Goal: Information Seeking & Learning: Learn about a topic

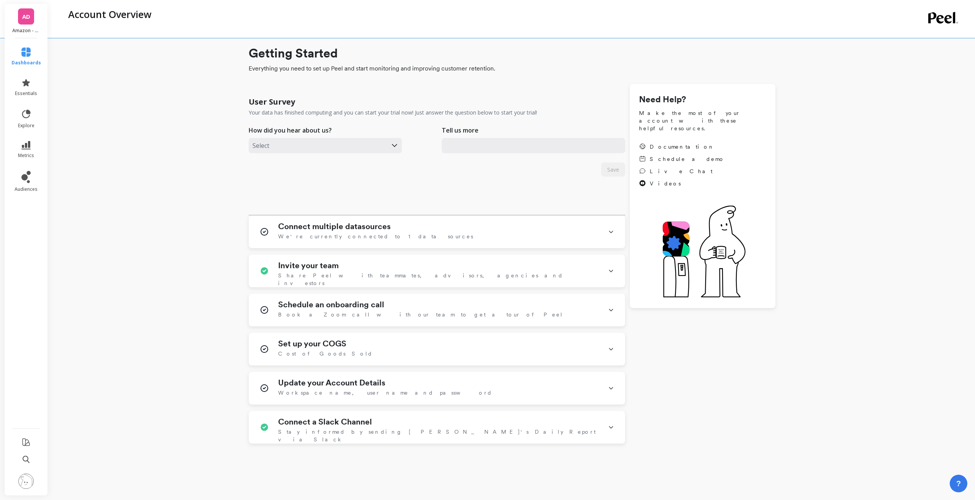
type input "[EMAIL_ADDRESS][DOMAIN_NAME]"
click at [22, 56] on icon at bounding box center [25, 51] width 9 height 9
click at [103, 70] on span "Home & RFM" at bounding box center [87, 73] width 31 height 8
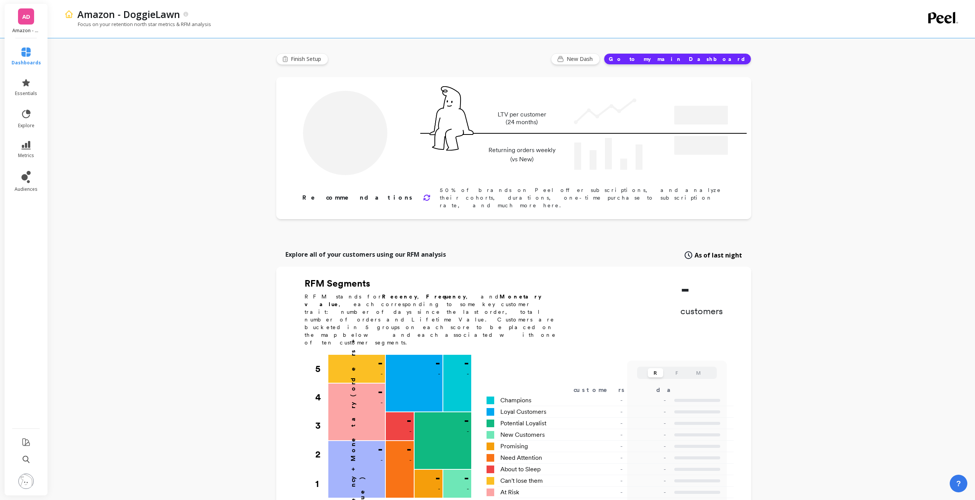
type input "Champions"
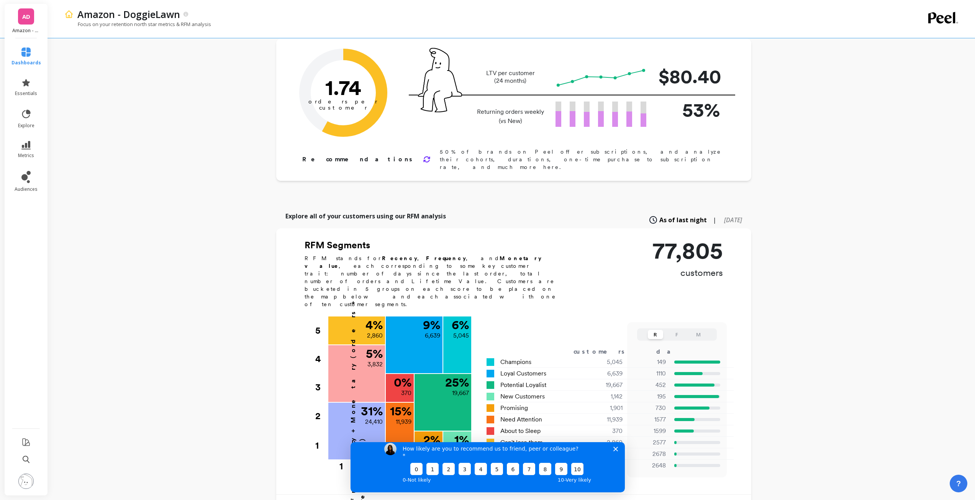
click at [615, 451] on icon "Close survey" at bounding box center [615, 448] width 5 height 5
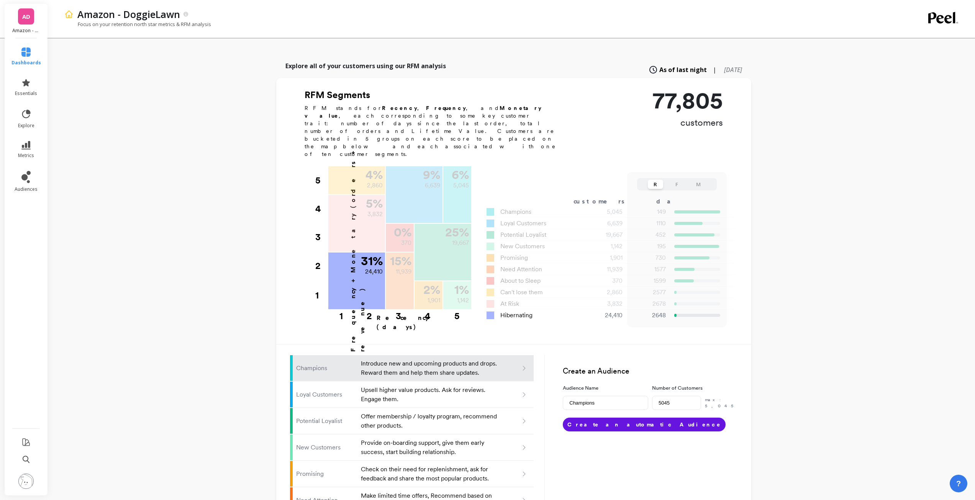
scroll to position [144, 0]
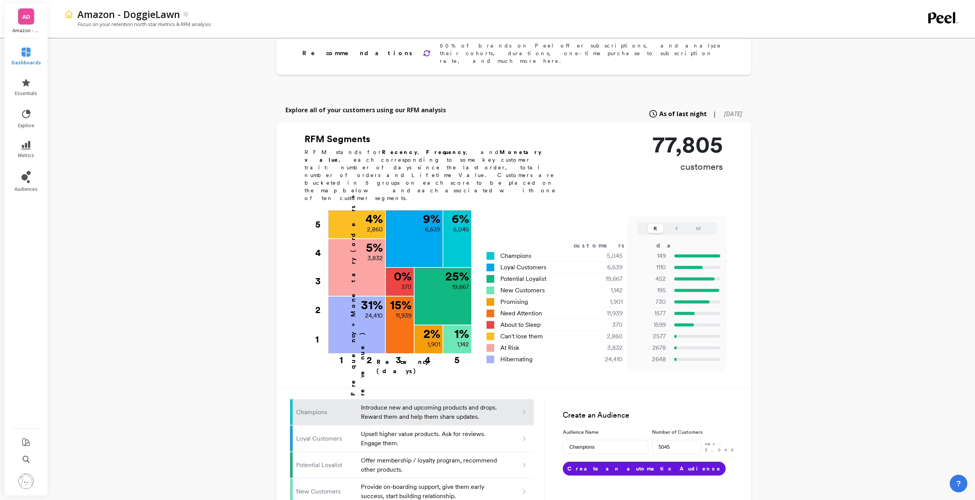
click at [724, 110] on span "[DATE]" at bounding box center [733, 114] width 18 height 8
click at [669, 110] on span "As of last night" at bounding box center [675, 114] width 40 height 8
type input "5045"
click at [675, 224] on button "F" at bounding box center [676, 228] width 15 height 9
click at [644, 222] on div "R F M" at bounding box center [676, 228] width 79 height 12
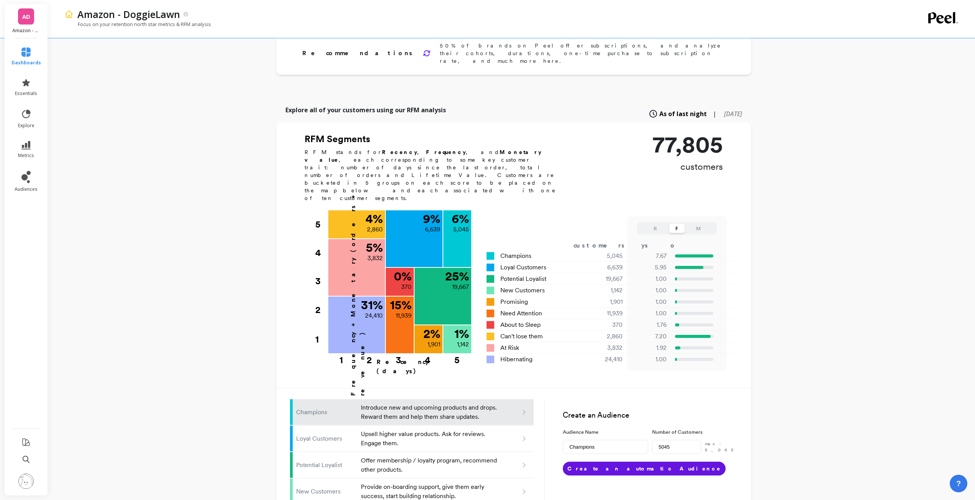
click at [650, 224] on button "R" at bounding box center [655, 228] width 15 height 9
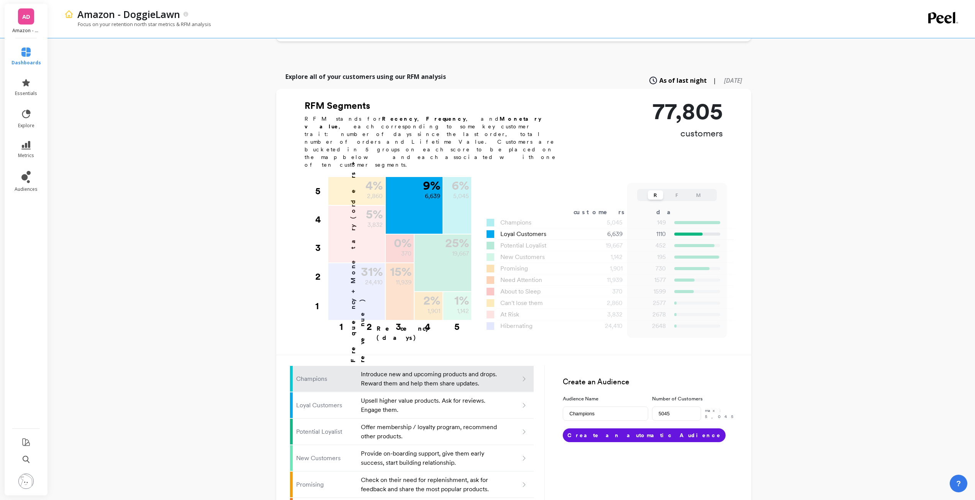
scroll to position [259, 0]
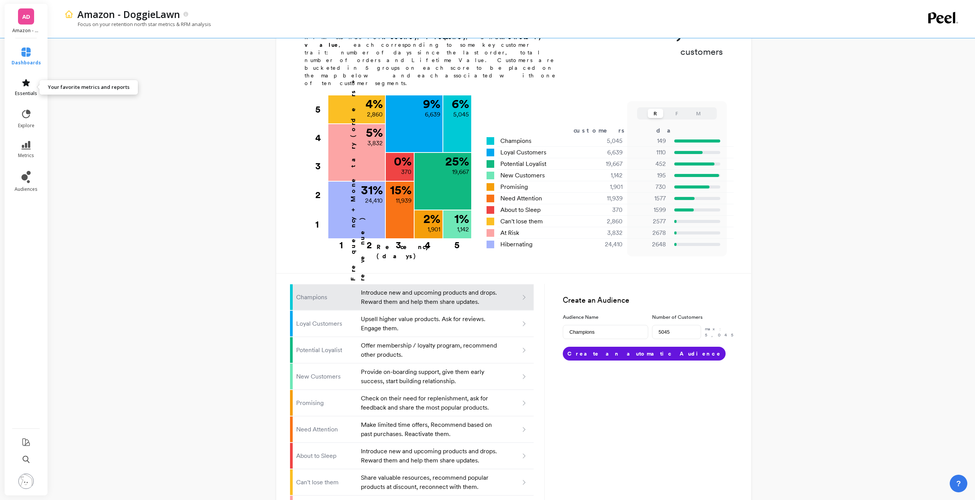
click at [28, 88] on link "essentials" at bounding box center [25, 87] width 29 height 18
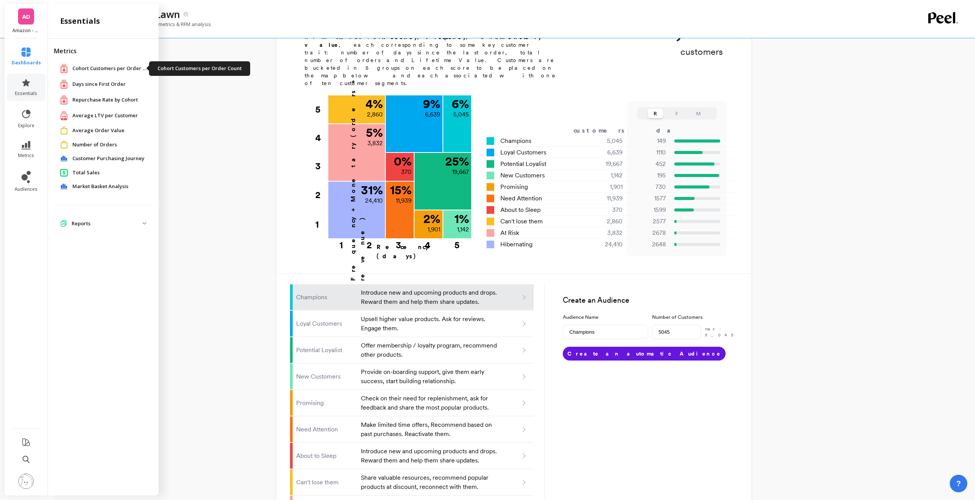
click at [90, 67] on span "Cohort Customers per Order Count" at bounding box center [110, 69] width 77 height 8
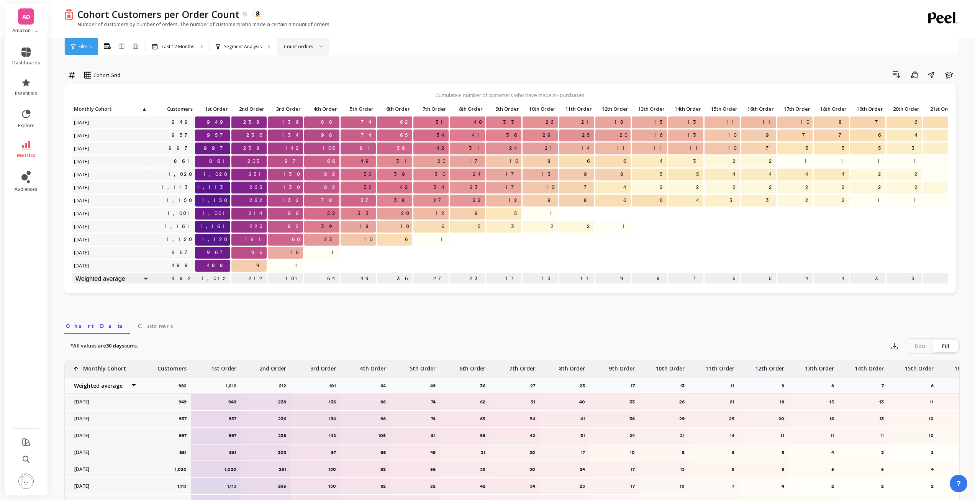
click at [300, 43] on div "Count orders" at bounding box center [298, 46] width 29 height 7
click at [258, 78] on div "Drill Down Save Share Learn" at bounding box center [543, 75] width 834 height 12
click at [27, 55] on icon at bounding box center [25, 51] width 9 height 9
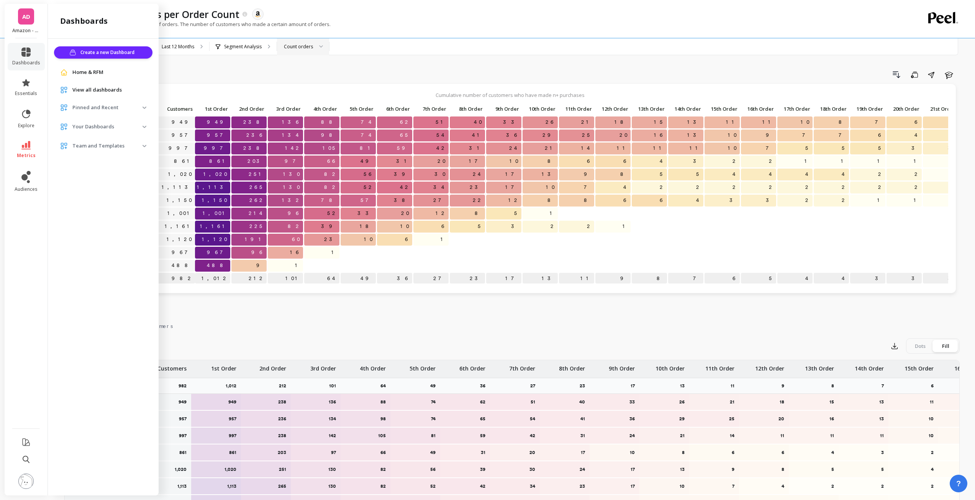
click at [143, 125] on span "Your Dashboards" at bounding box center [103, 127] width 98 height 14
click at [146, 108] on span "Pinned and Recent" at bounding box center [103, 108] width 98 height 14
click at [143, 240] on img at bounding box center [144, 241] width 4 height 2
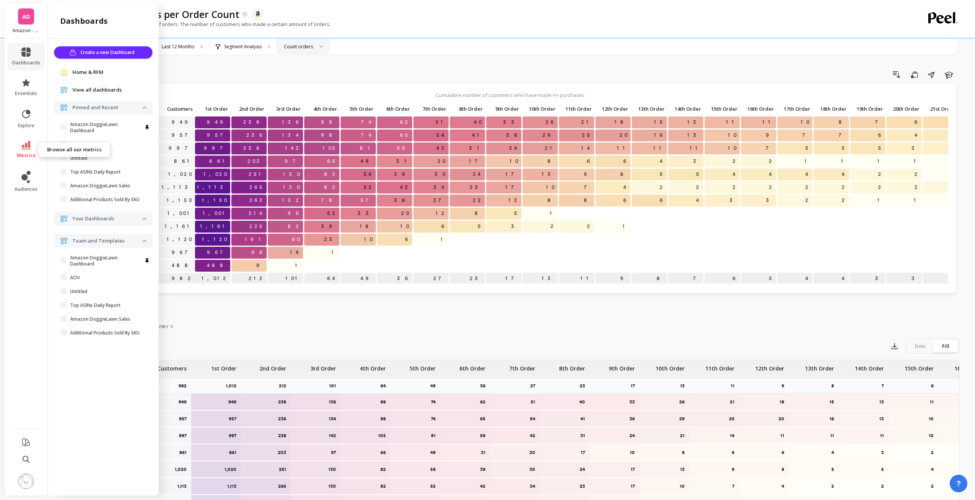
click at [26, 152] on span "metrics" at bounding box center [26, 155] width 19 height 6
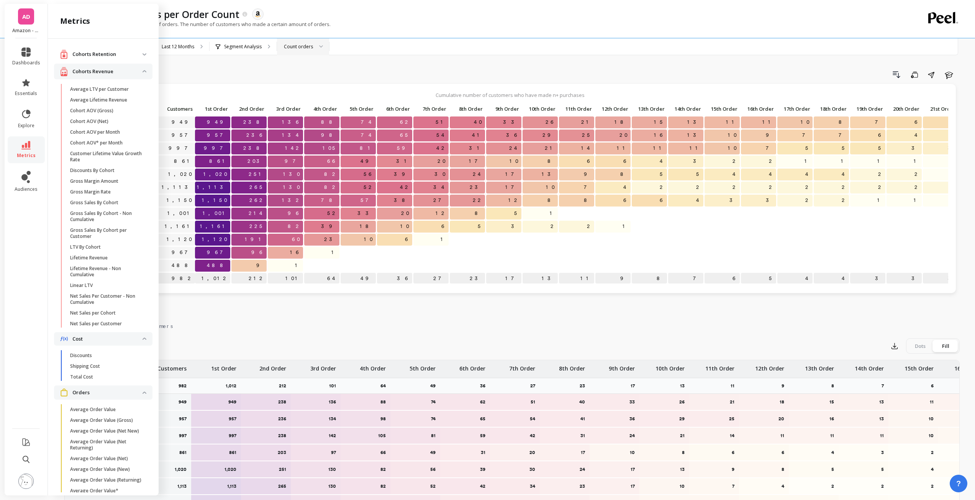
click at [243, 73] on div "Drill Down Save Share Learn" at bounding box center [543, 75] width 834 height 12
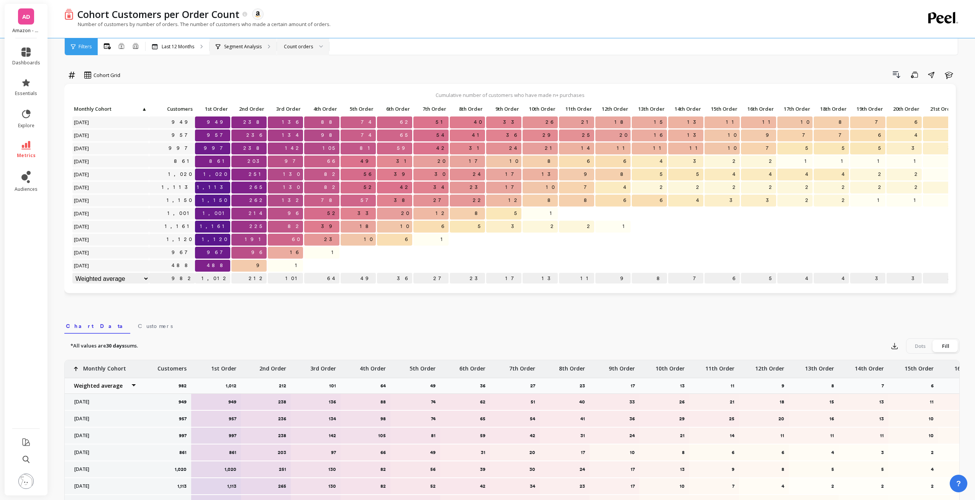
click at [252, 46] on p "Segment Analysis" at bounding box center [243, 47] width 38 height 6
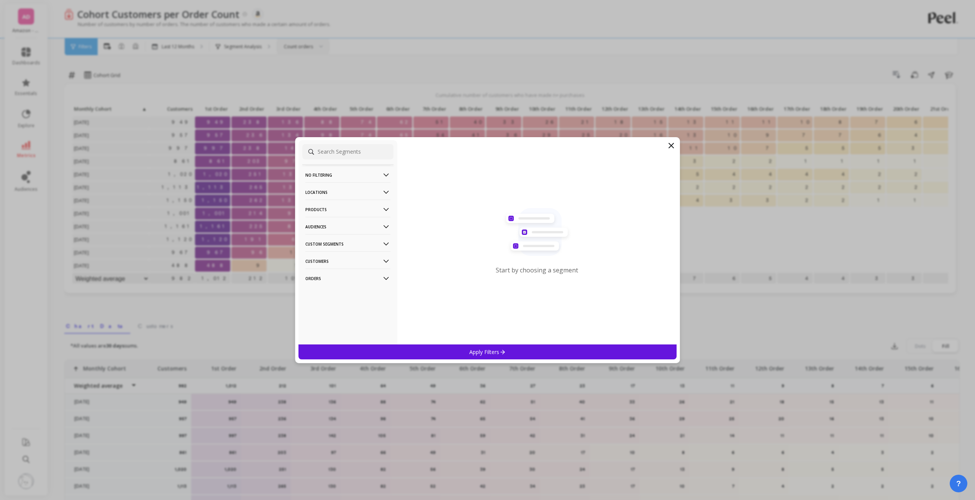
click at [671, 146] on icon at bounding box center [671, 145] width 5 height 5
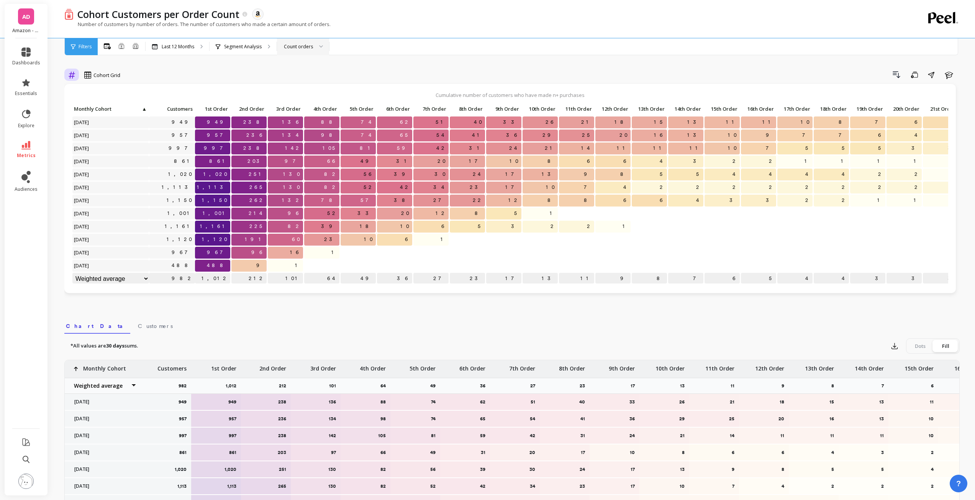
click at [71, 77] on icon at bounding box center [72, 75] width 7 height 7
click at [86, 110] on div "Relative" at bounding box center [93, 106] width 44 height 7
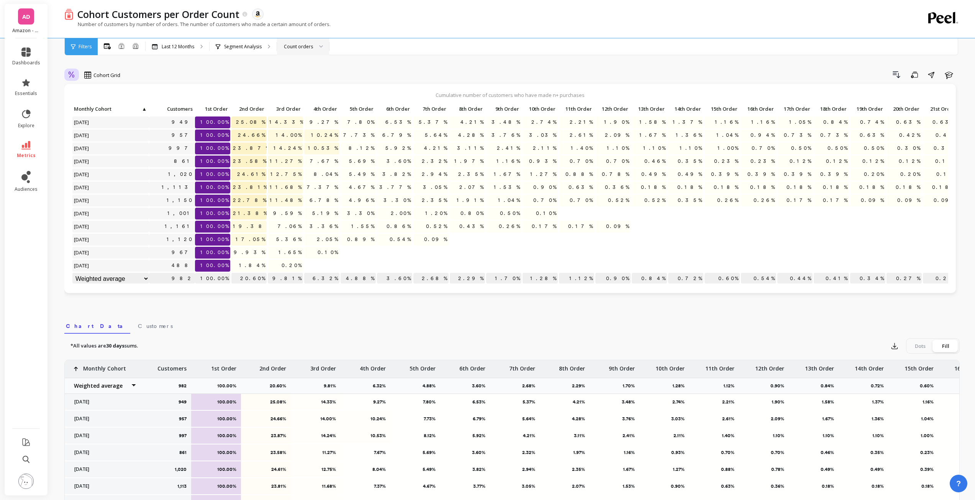
click at [74, 76] on icon at bounding box center [72, 75] width 6 height 6
click at [93, 109] on div "Relative" at bounding box center [93, 106] width 44 height 7
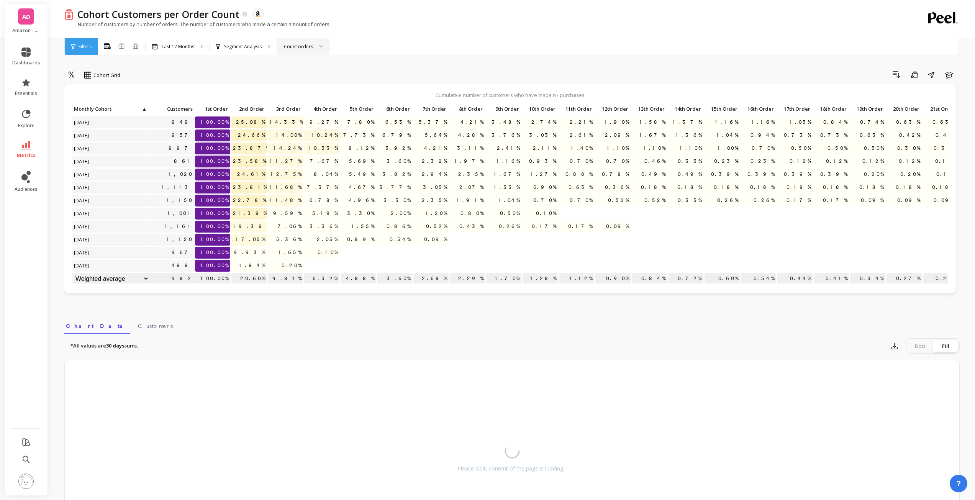
click at [241, 326] on nav "Chart Data Customers" at bounding box center [511, 325] width 895 height 18
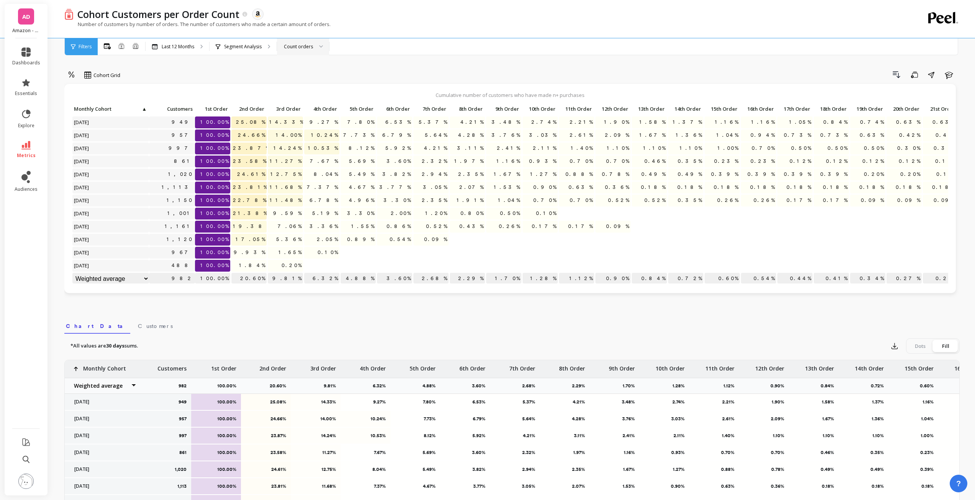
click at [610, 324] on nav "Chart Data Customers" at bounding box center [511, 325] width 895 height 18
click at [145, 273] on select "Weighted average Weighted average excl. current month Sum [PERSON_NAME]" at bounding box center [110, 278] width 77 height 12
click at [308, 308] on div "option Relative, selected. Cohort Grid Drill Down Save Share Learn Cumulative n…" at bounding box center [511, 327] width 895 height 592
click at [242, 318] on nav "Chart Data Customers" at bounding box center [511, 325] width 895 height 18
click at [183, 84] on div "Cumulative number of customers who have made n+ purchases Click to create an au…" at bounding box center [509, 188] width 891 height 209
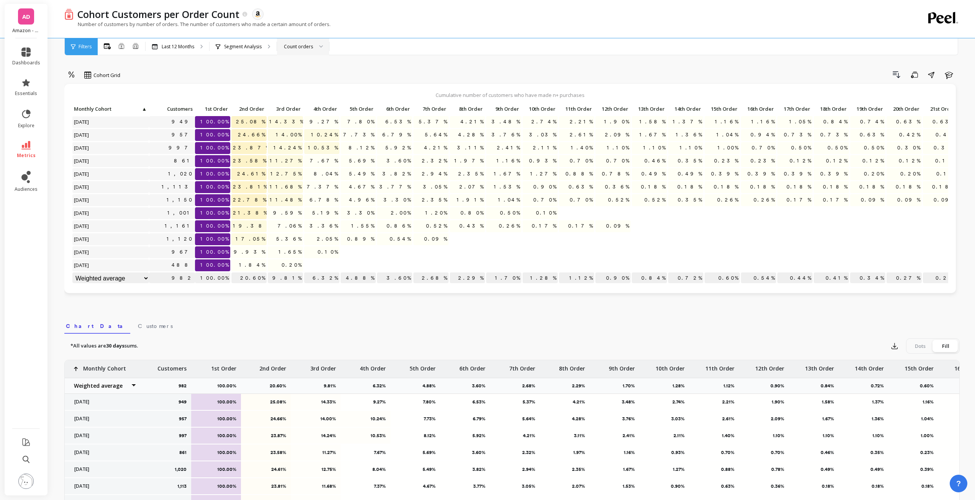
click at [224, 58] on div "option Relative, selected. Cohort Grid Drill Down Save Share Learn Cumulative n…" at bounding box center [511, 327] width 895 height 592
